Goal: Task Accomplishment & Management: Use online tool/utility

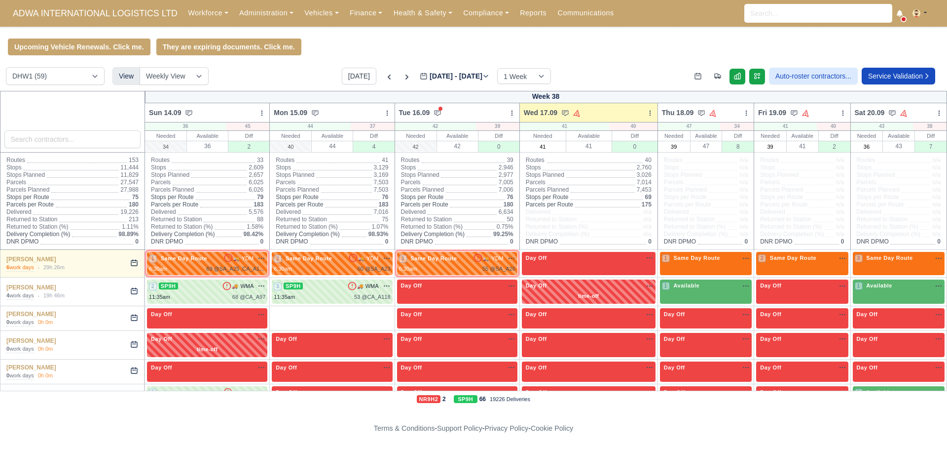
select select "2"
click at [480, 13] on link "Compliance" at bounding box center [486, 12] width 57 height 19
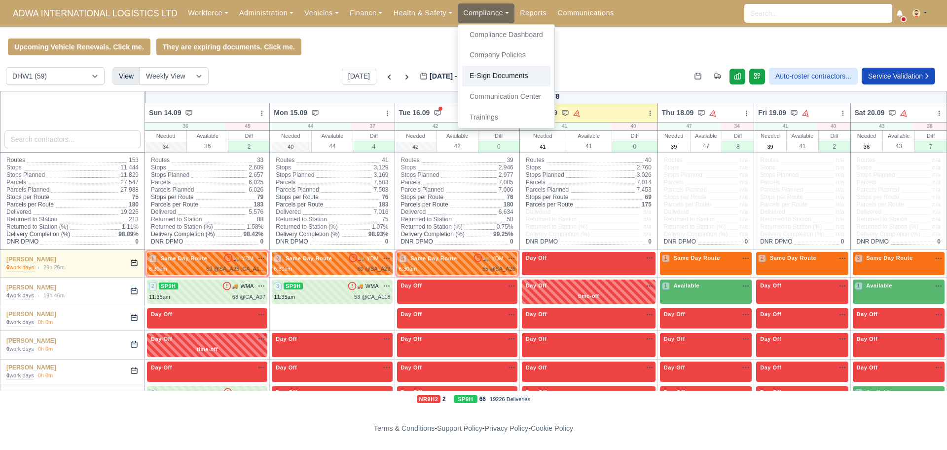
click at [494, 73] on link "E-Sign Documents" at bounding box center [506, 76] width 88 height 21
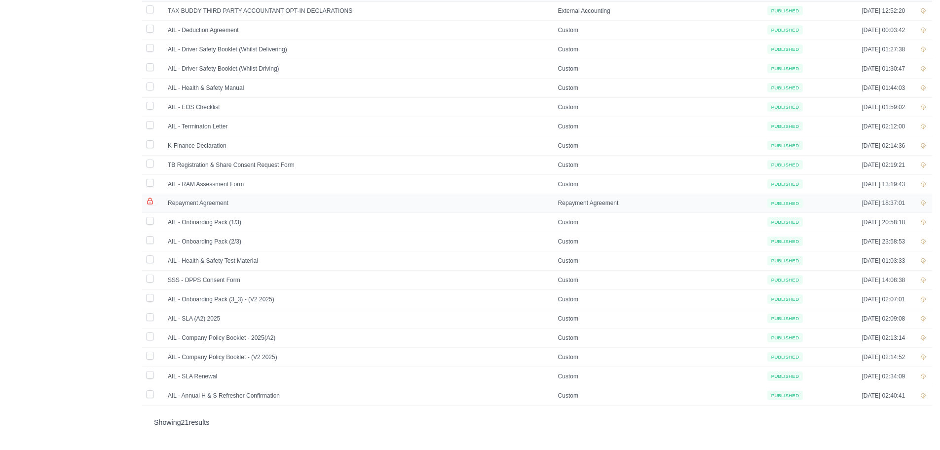
scroll to position [183, 0]
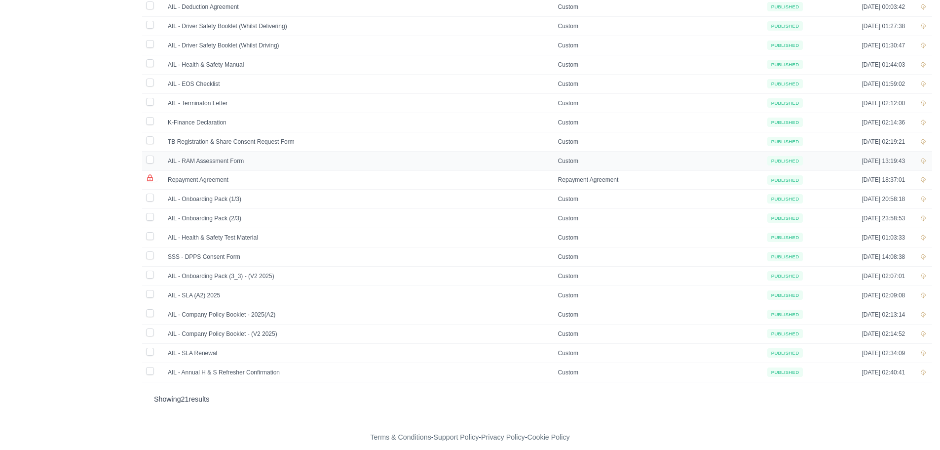
click at [219, 159] on td "AIL - RAM Assessment Form" at bounding box center [357, 160] width 390 height 19
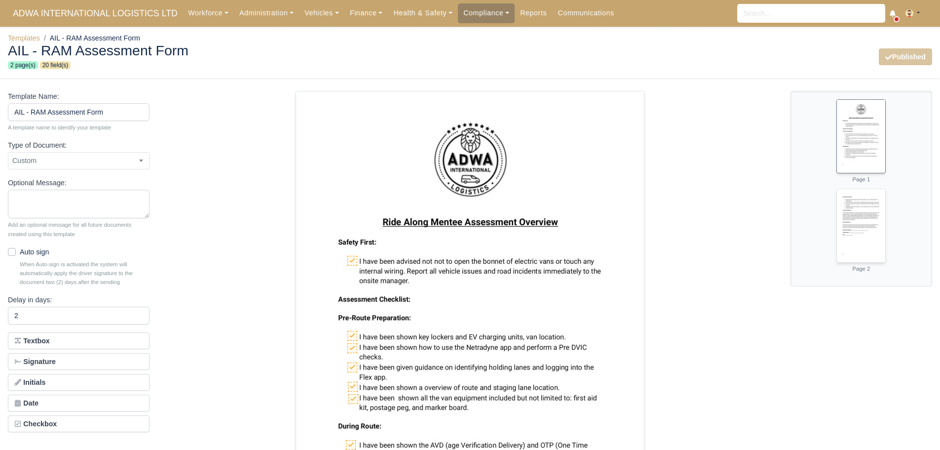
drag, startPoint x: 465, startPoint y: 223, endPoint x: 430, endPoint y: 229, distance: 35.6
click at [430, 229] on img at bounding box center [470, 337] width 349 height 493
click at [29, 37] on link "Templates" at bounding box center [24, 38] width 32 height 8
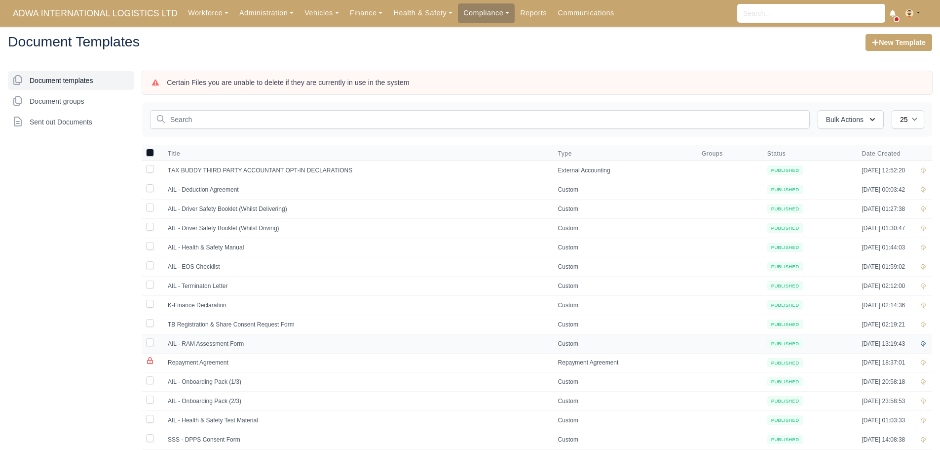
click at [923, 340] on icon at bounding box center [923, 343] width 6 height 6
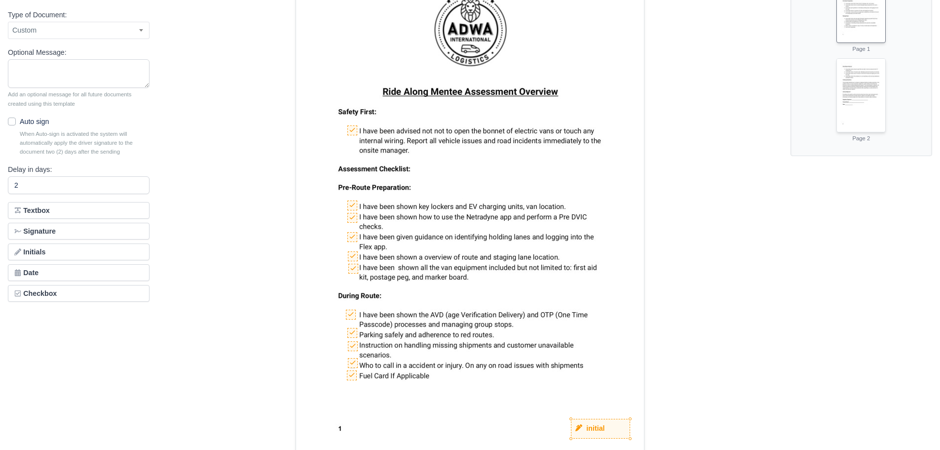
scroll to position [178, 0]
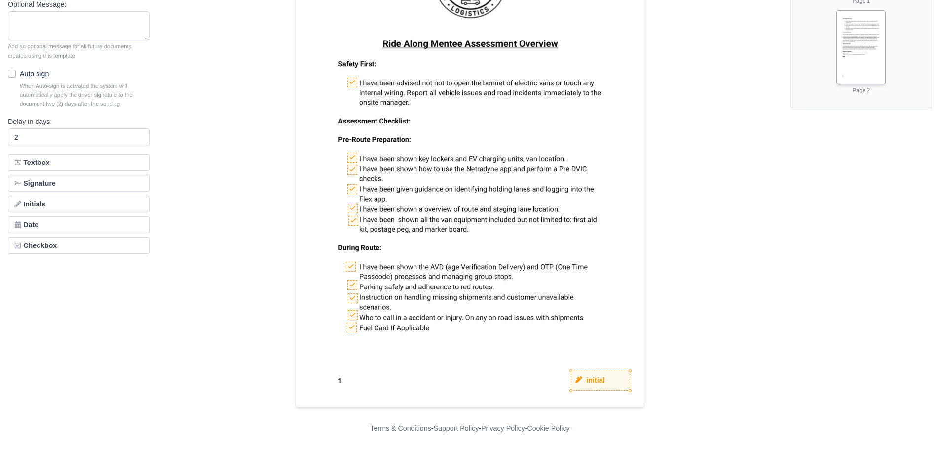
click at [870, 39] on img at bounding box center [861, 45] width 48 height 69
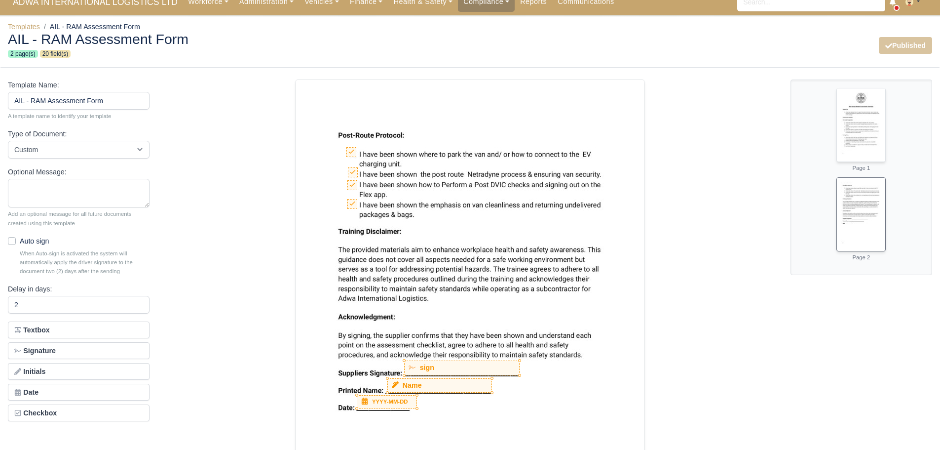
scroll to position [0, 0]
